Goal: Transaction & Acquisition: Purchase product/service

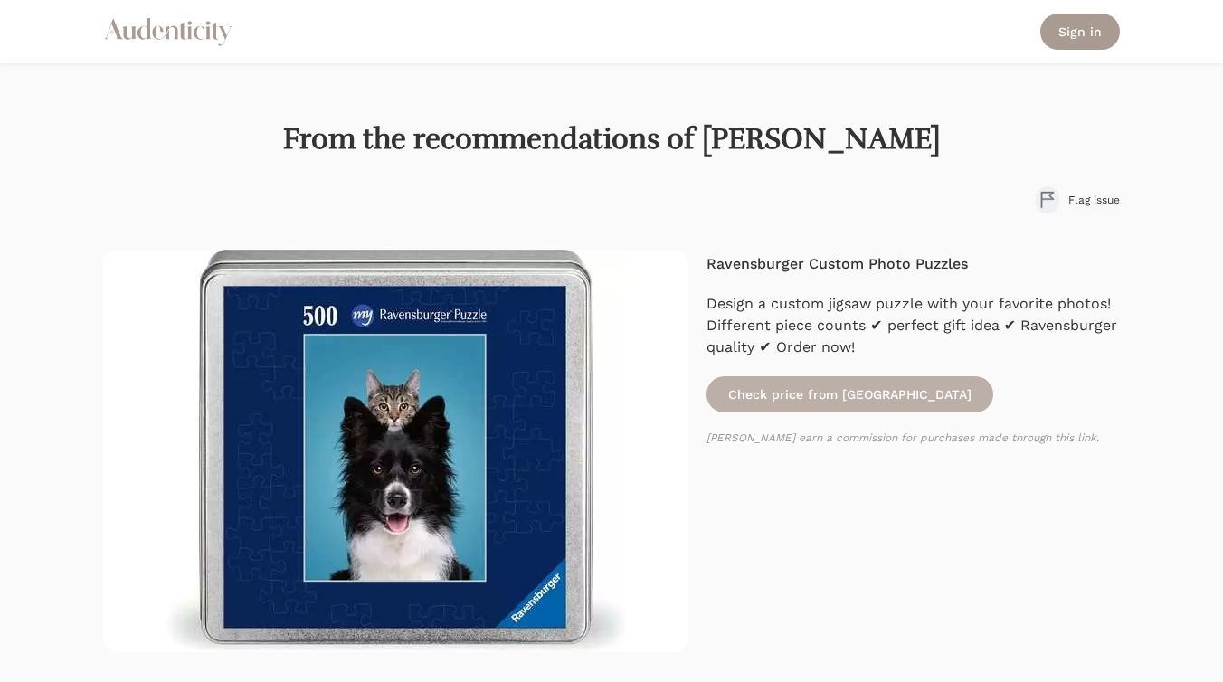
click at [806, 390] on link "Check price from [GEOGRAPHIC_DATA]" at bounding box center [849, 394] width 287 height 36
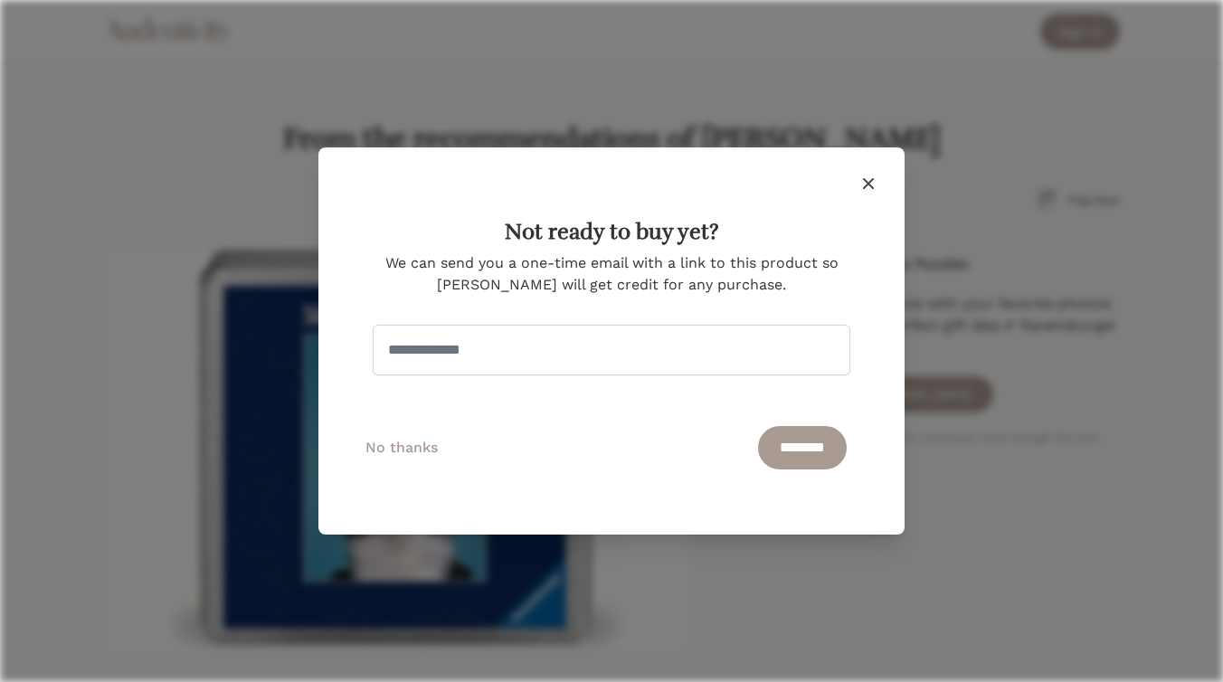
click at [866, 179] on icon "button" at bounding box center [868, 184] width 22 height 22
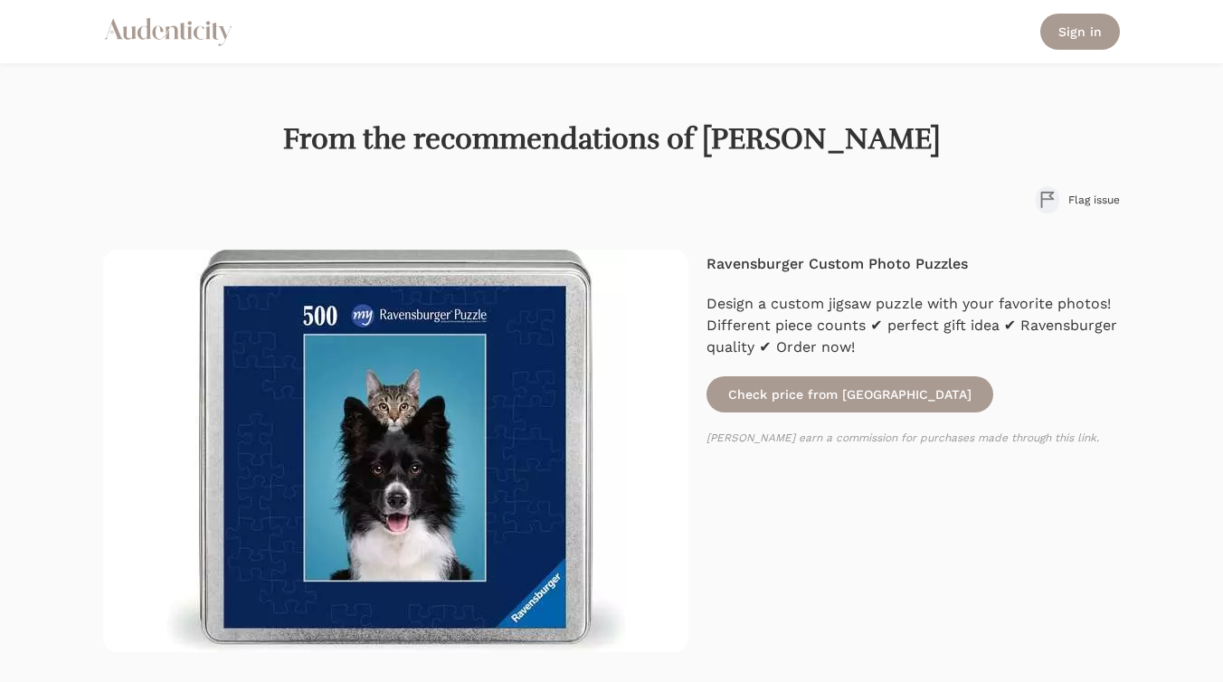
click at [735, 262] on h4 "Ravensburger Custom Photo Puzzles" at bounding box center [912, 264] width 413 height 22
copy div "Ravensburger Custom Photo Puzzles"
